Goal: Check status: Check status

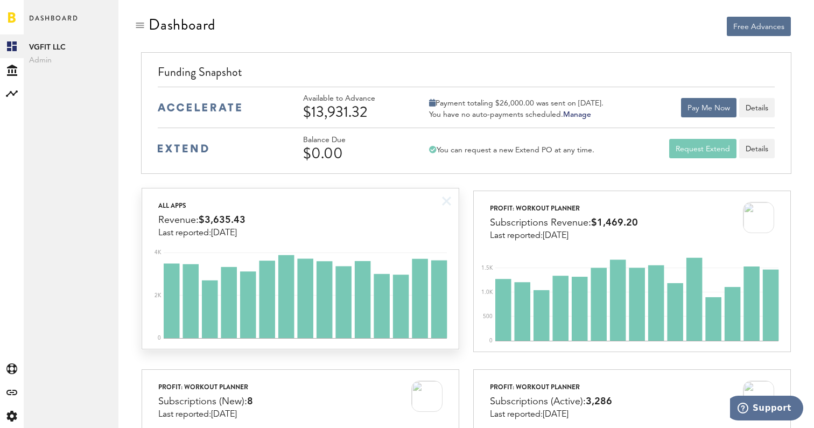
click at [387, 202] on div "All apps Revenue: $3,635.43 Last reported: [DATE]" at bounding box center [300, 214] width 316 height 50
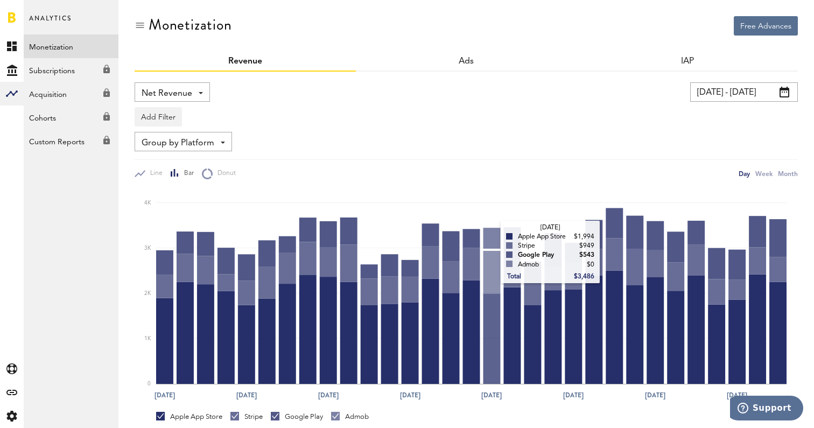
scroll to position [88, 0]
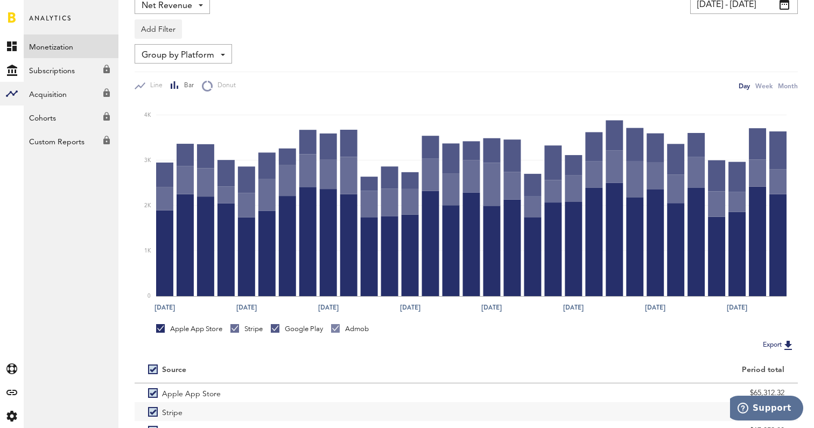
click at [254, 323] on div "Apple App Store Stripe Google Play Admob" at bounding box center [467, 328] width 664 height 20
click at [254, 324] on div "Stripe" at bounding box center [247, 329] width 32 height 10
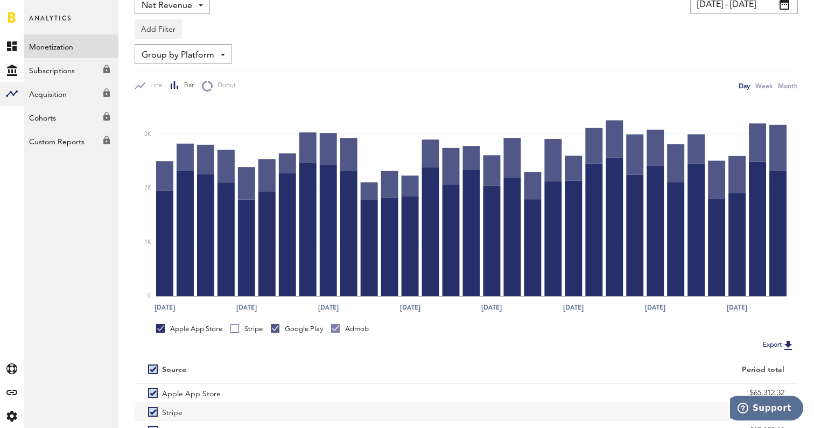
click at [280, 325] on div at bounding box center [275, 328] width 9 height 9
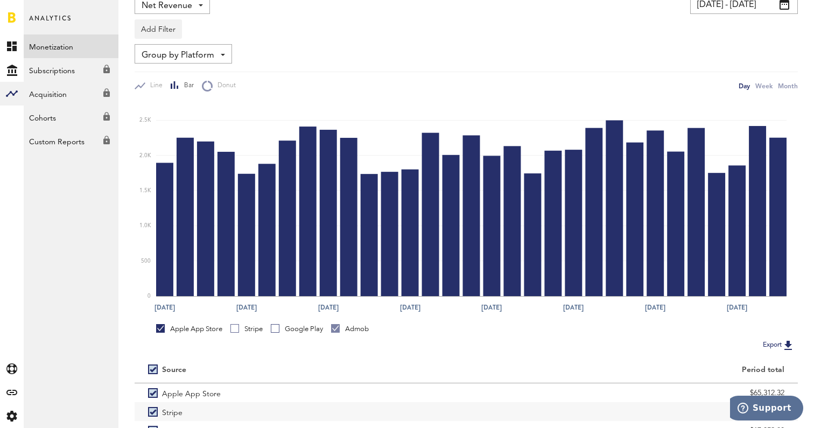
click at [349, 329] on div "Admob" at bounding box center [350, 329] width 38 height 10
click at [288, 331] on div "Google Play" at bounding box center [297, 329] width 52 height 10
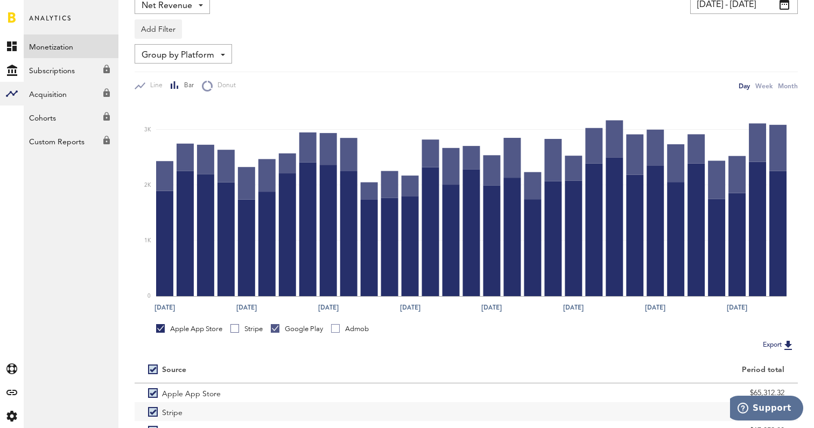
click at [207, 325] on div "Apple App Store" at bounding box center [189, 329] width 66 height 10
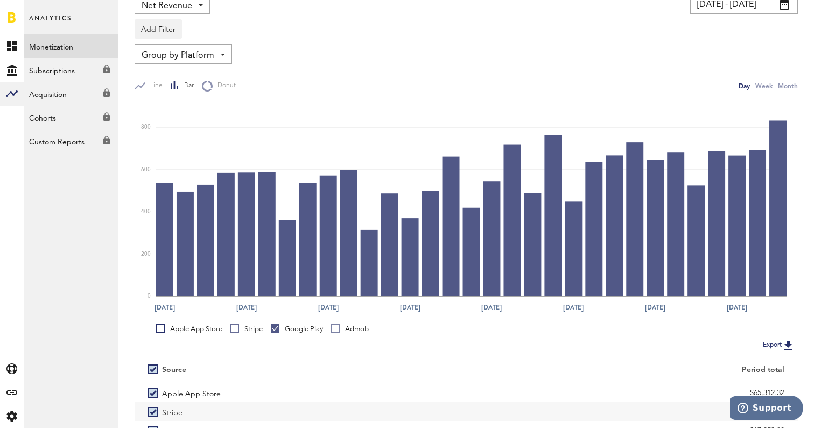
click at [241, 331] on div "Stripe" at bounding box center [247, 329] width 32 height 10
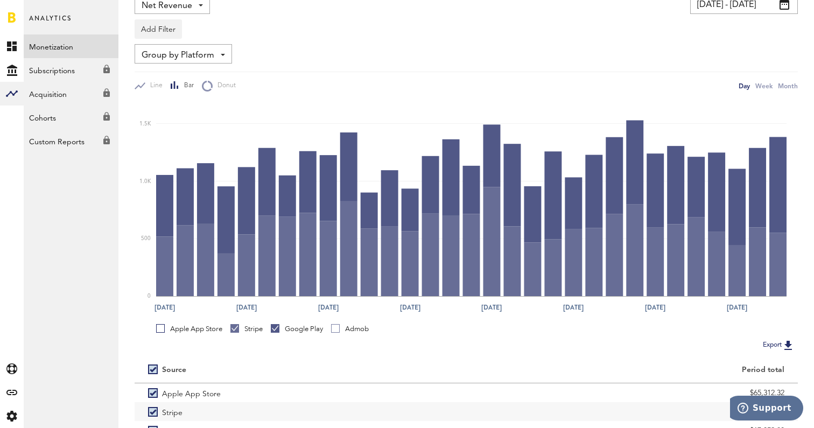
click at [291, 330] on div "Google Play" at bounding box center [297, 329] width 52 height 10
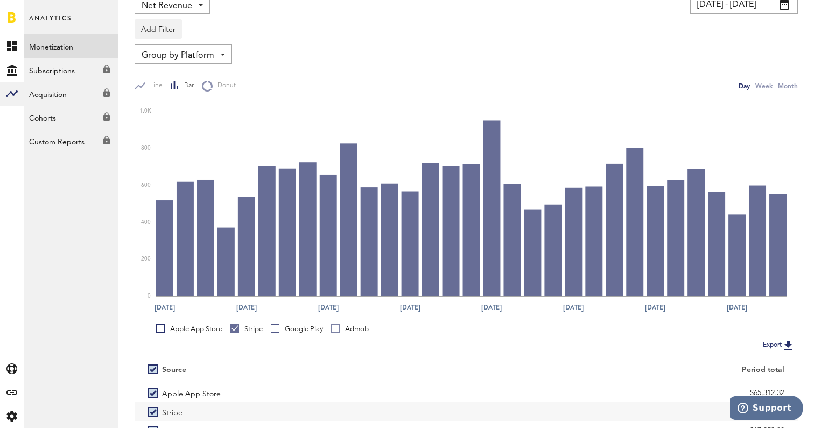
click at [222, 329] on div "Apple App Store" at bounding box center [189, 329] width 66 height 10
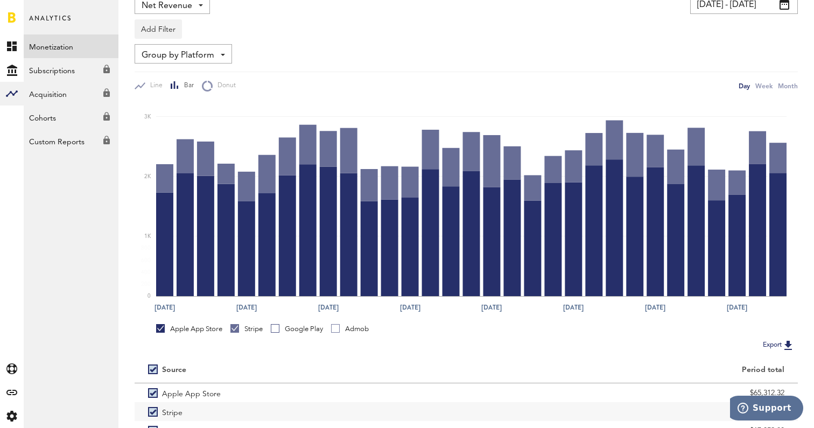
click at [248, 329] on div "Stripe" at bounding box center [247, 329] width 32 height 10
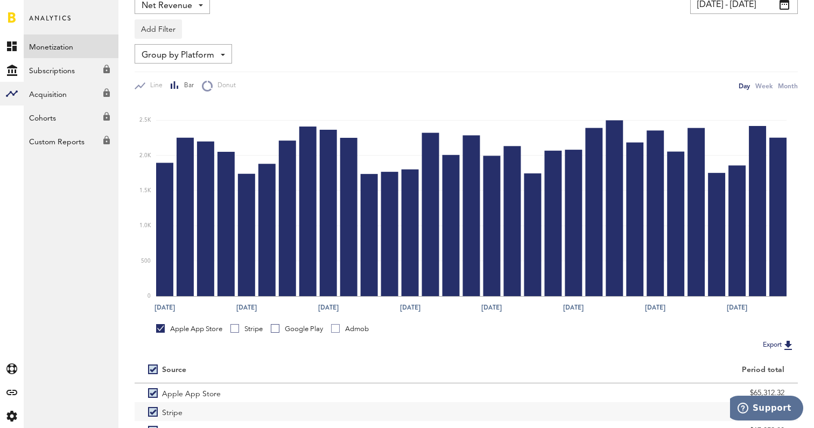
click at [18, 19] on div at bounding box center [12, 17] width 24 height 34
click at [11, 17] on link at bounding box center [12, 17] width 8 height 11
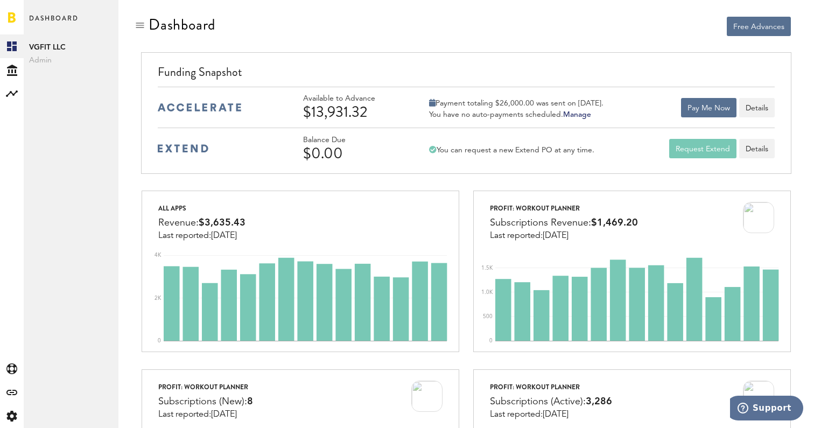
click at [376, 40] on div "Free Advances" at bounding box center [467, 34] width 664 height 37
